Goal: Task Accomplishment & Management: Use online tool/utility

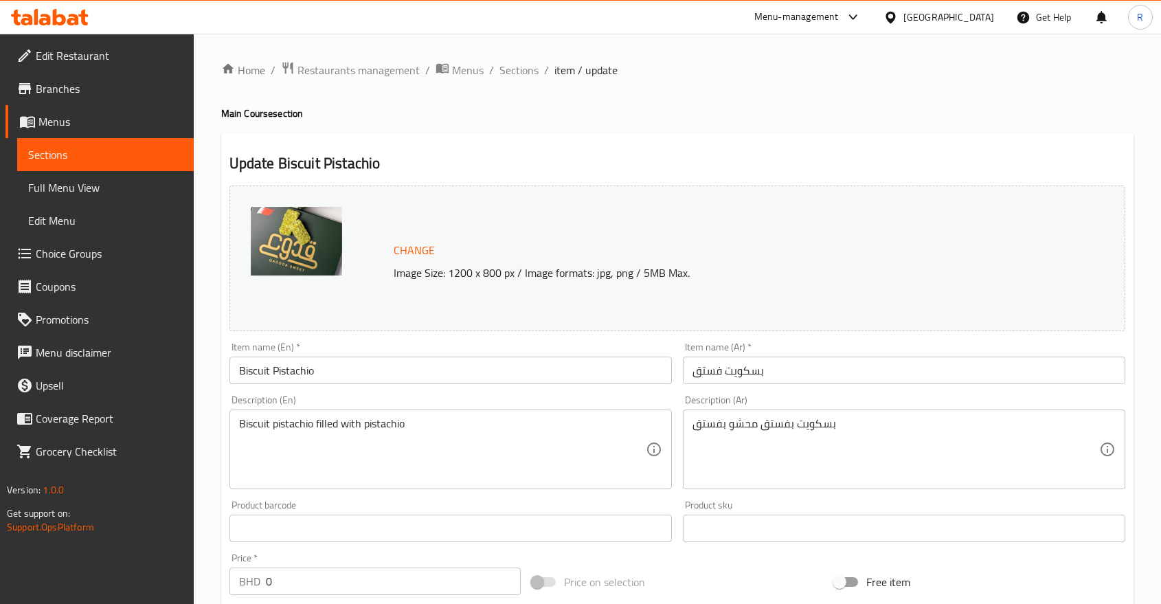
scroll to position [89, 0]
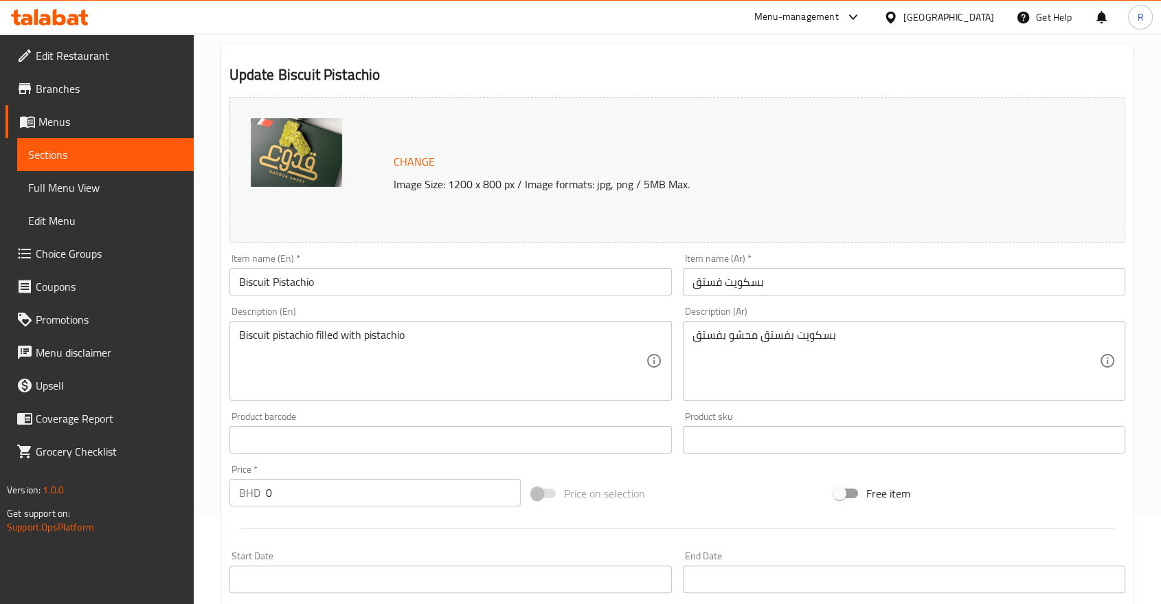
click at [838, 21] on div "Menu-management" at bounding box center [796, 17] width 84 height 16
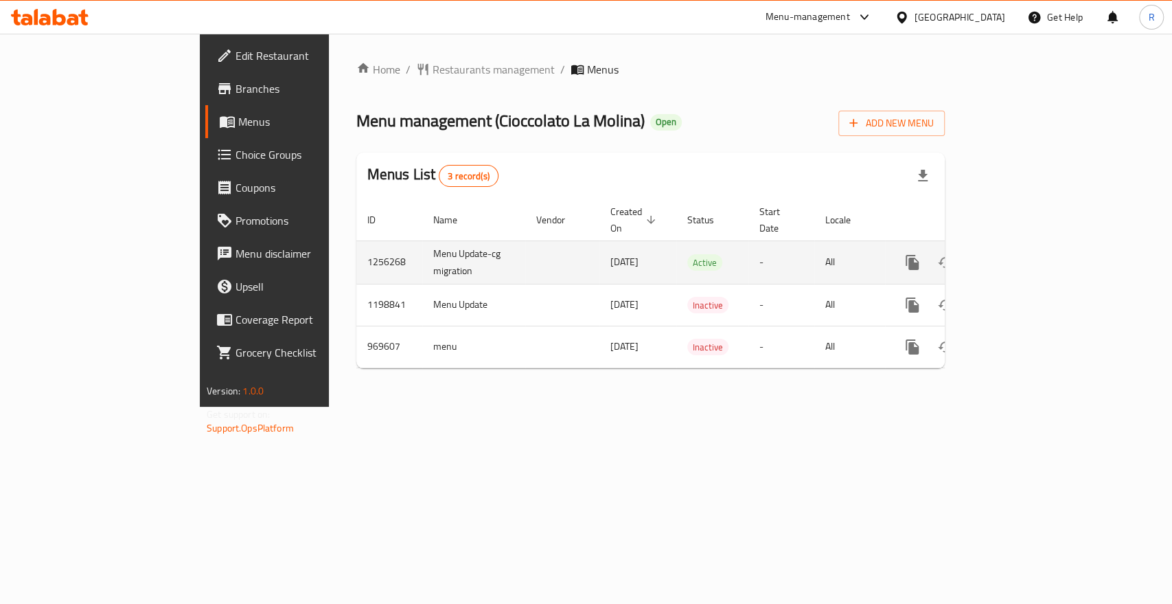
click at [1020, 254] on icon "enhanced table" at bounding box center [1011, 262] width 16 height 16
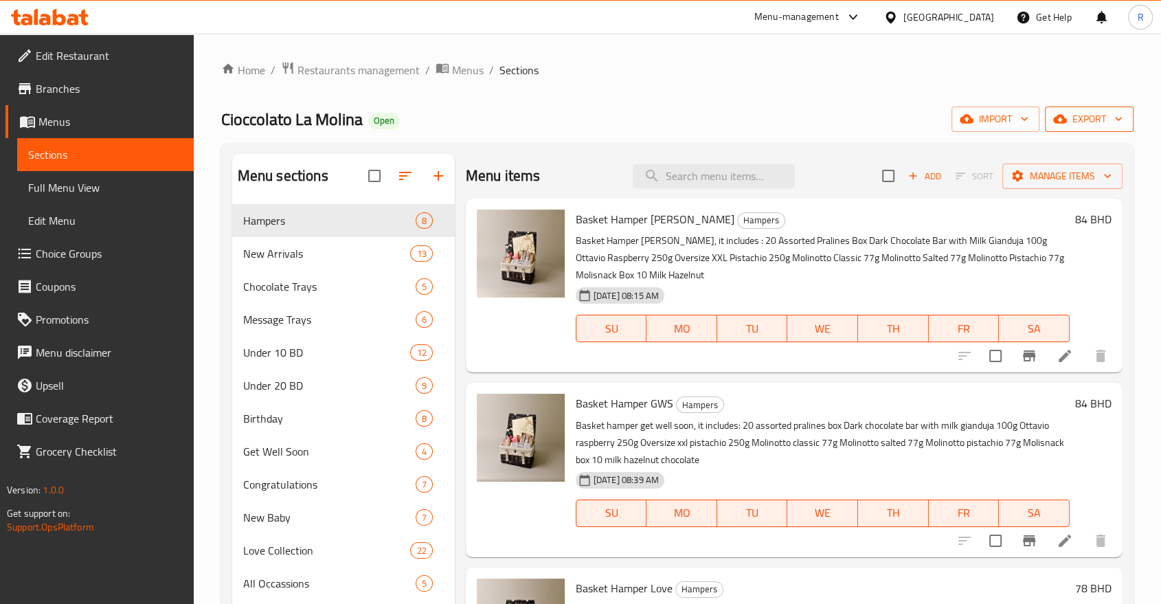
click at [1088, 119] on span "export" at bounding box center [1089, 119] width 67 height 17
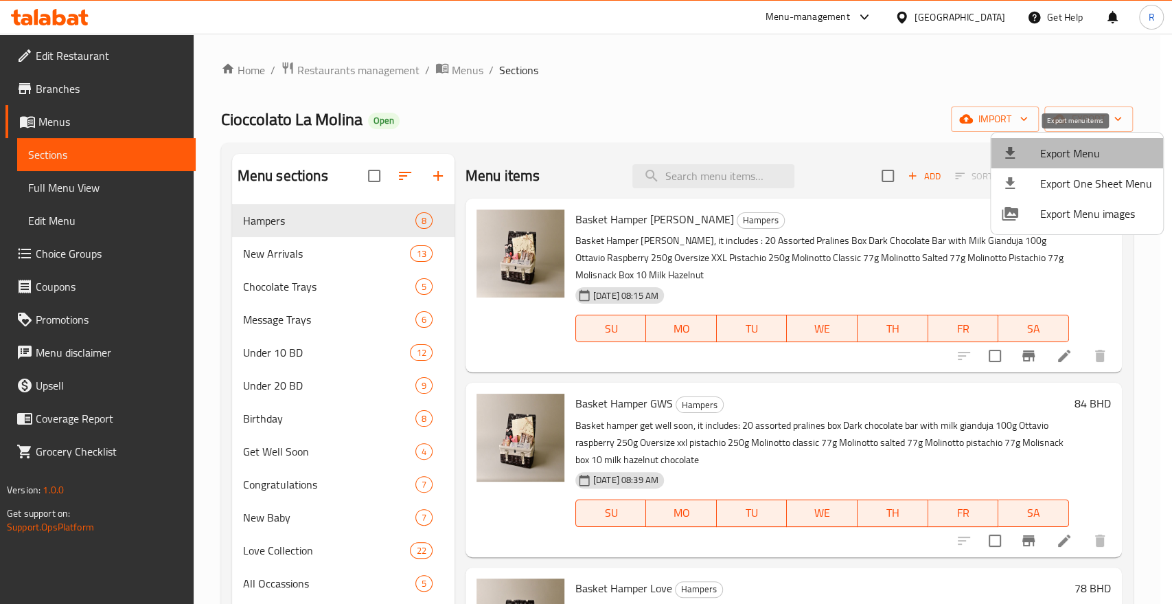
click at [1080, 148] on span "Export Menu" at bounding box center [1096, 153] width 112 height 16
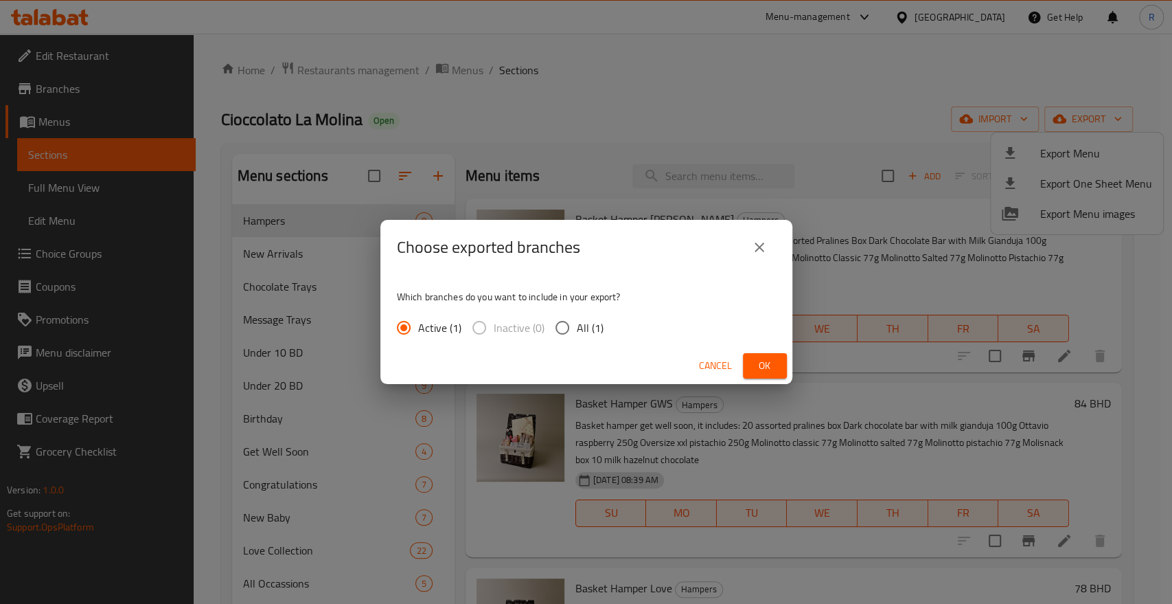
drag, startPoint x: 773, startPoint y: 362, endPoint x: 783, endPoint y: 374, distance: 15.1
click at [773, 366] on span "Ok" at bounding box center [765, 365] width 22 height 17
